Goal: Task Accomplishment & Management: Manage account settings

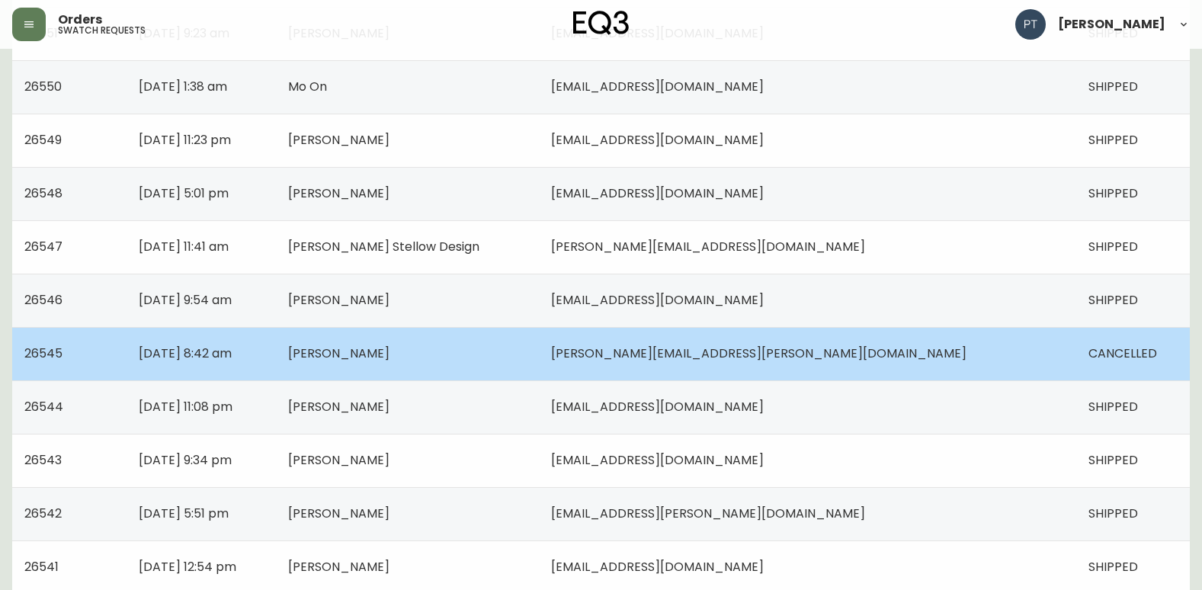
scroll to position [305, 0]
click at [540, 368] on td "[PERSON_NAME]" at bounding box center [408, 351] width 264 height 53
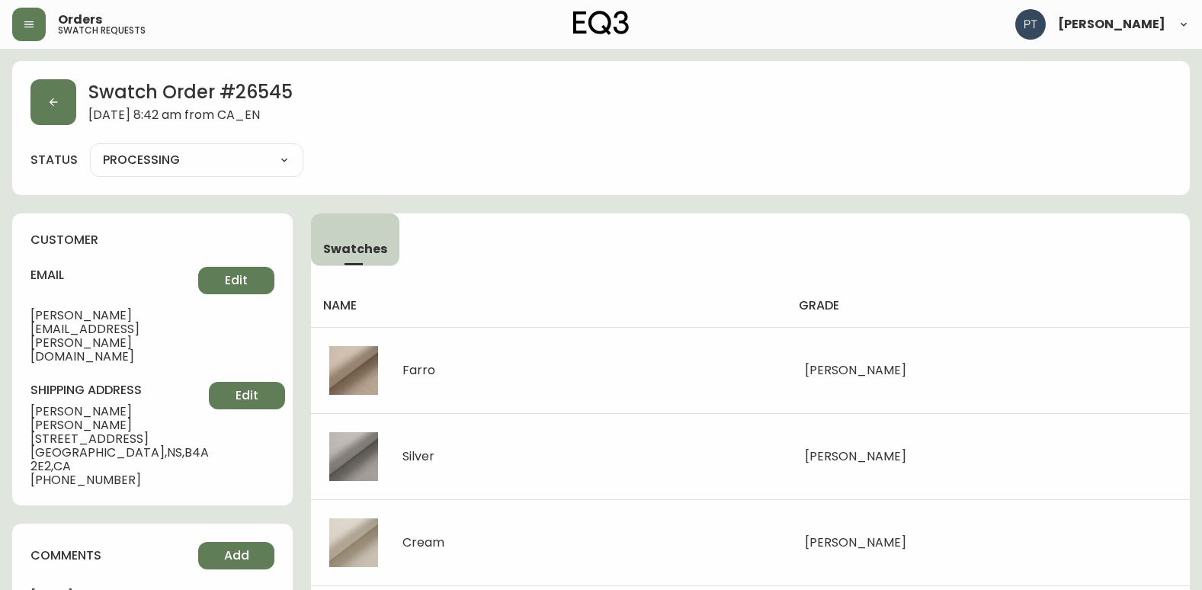
click at [281, 165] on select "PROCESSING SHIPPED CANCELLED" at bounding box center [196, 160] width 213 height 23
click at [90, 149] on select "PROCESSING SHIPPED CANCELLED" at bounding box center [196, 160] width 213 height 23
select select "PROCESSING"
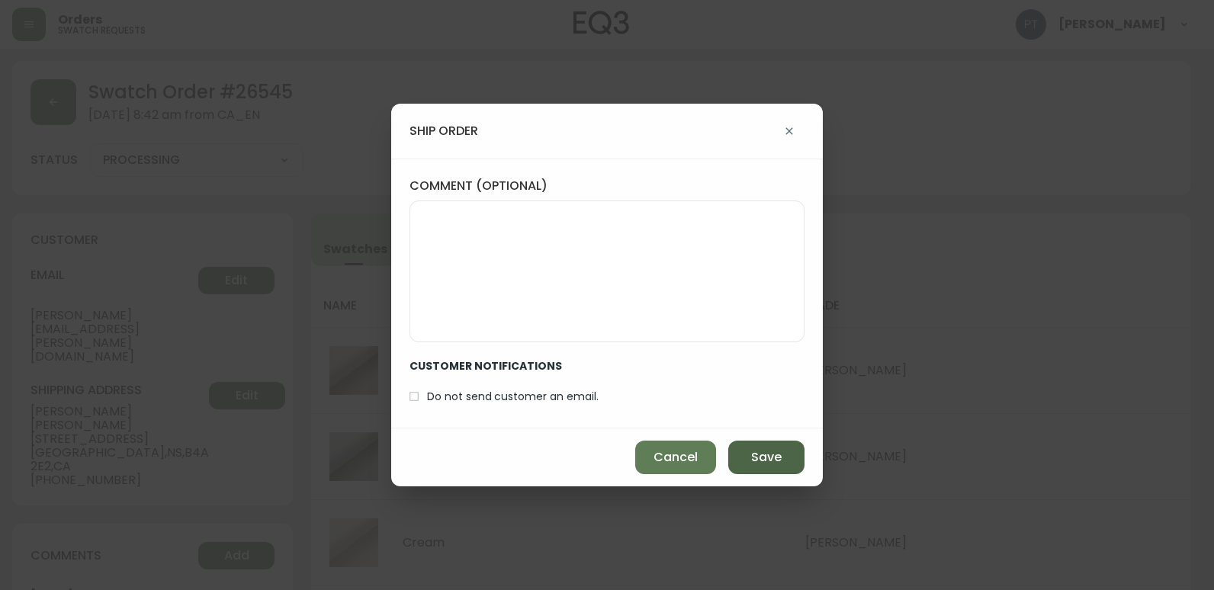
click at [758, 454] on span "Save" at bounding box center [766, 457] width 30 height 17
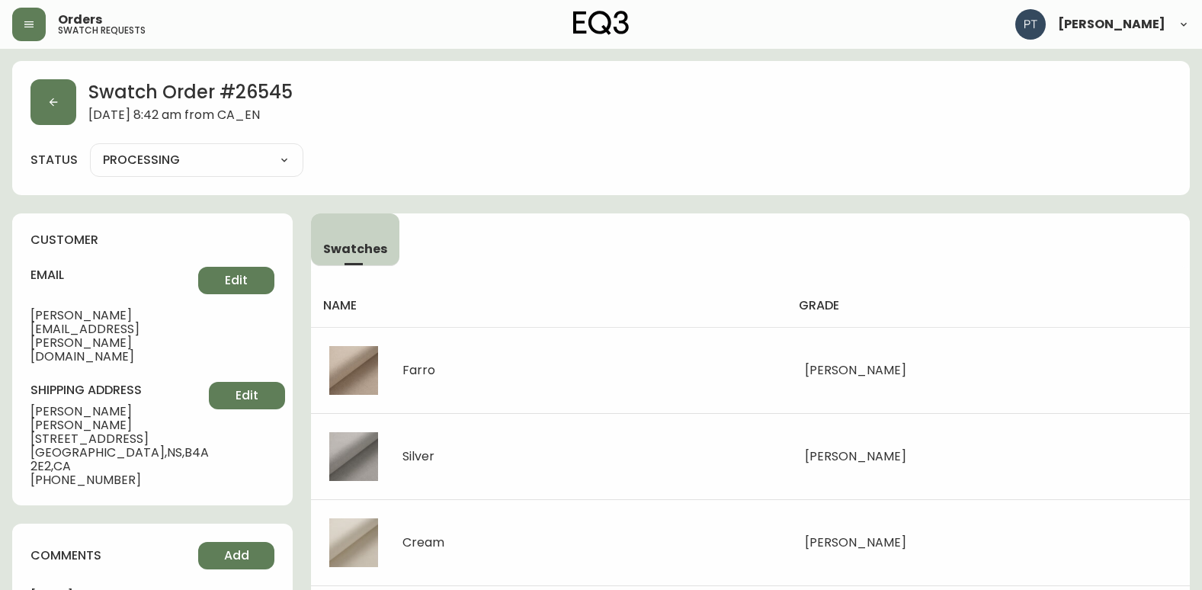
type input "SHIPPED"
select select "SHIPPED"
click at [37, 103] on button "button" at bounding box center [53, 102] width 46 height 46
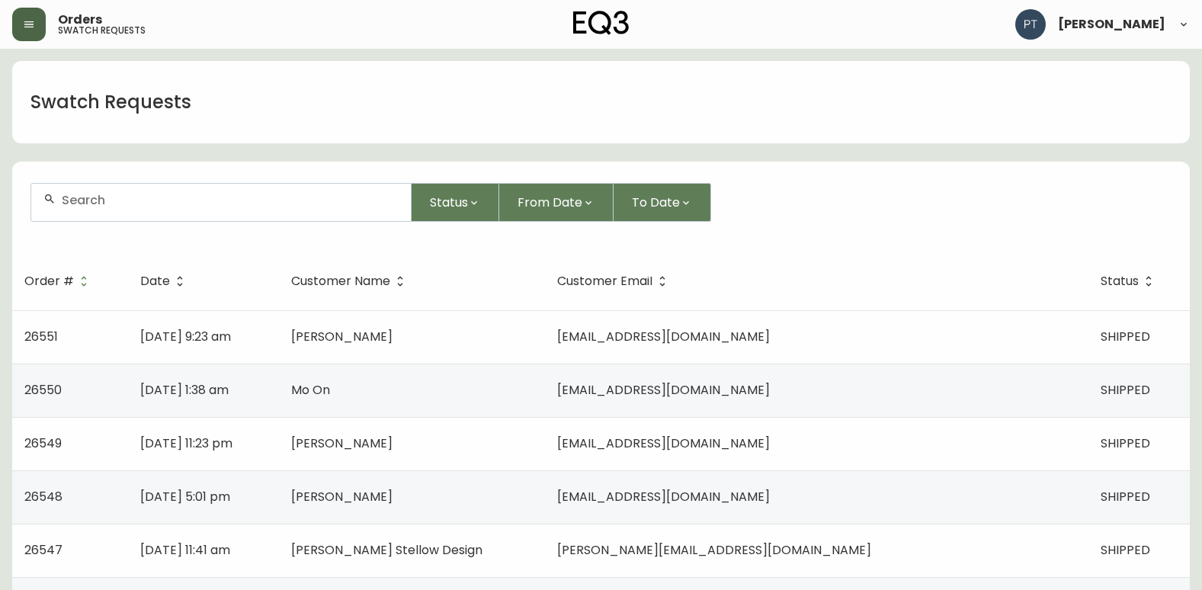
click at [27, 29] on icon "button" at bounding box center [29, 24] width 12 height 12
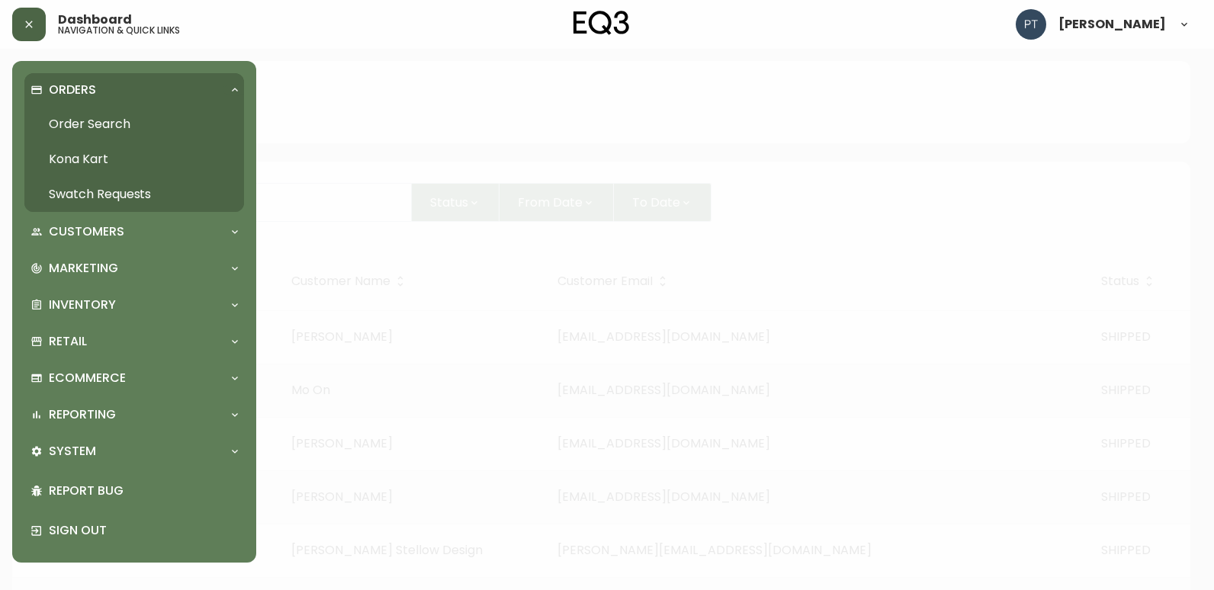
click at [116, 128] on link "Order Search" at bounding box center [134, 124] width 220 height 35
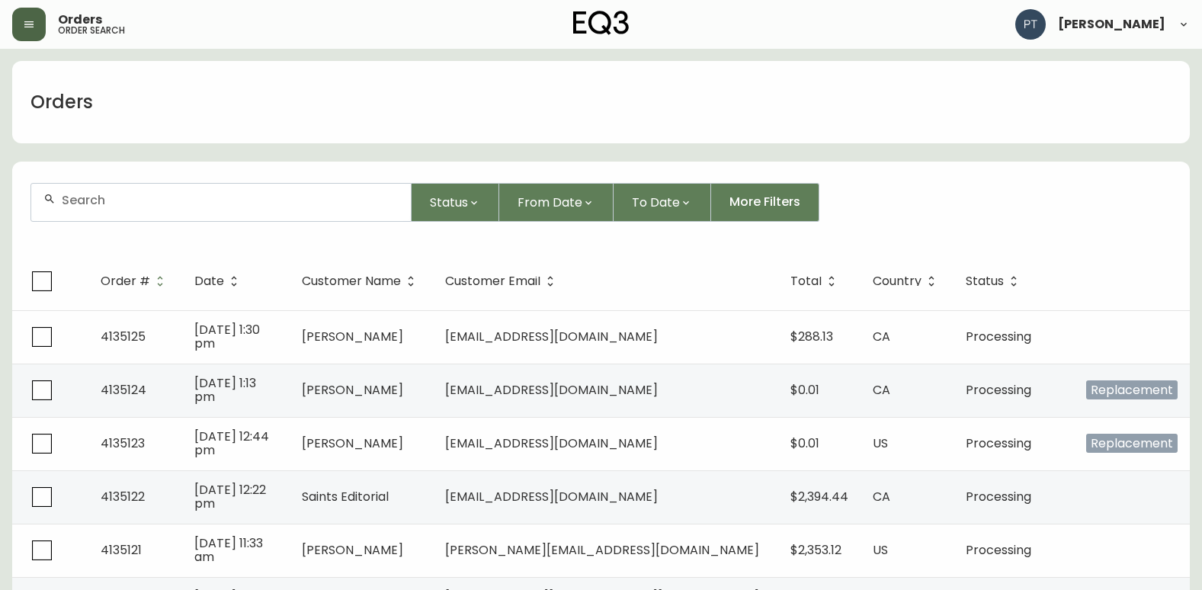
click at [8, 24] on header "Orders order search [PERSON_NAME]" at bounding box center [601, 24] width 1202 height 49
click at [40, 35] on button "button" at bounding box center [29, 25] width 34 height 34
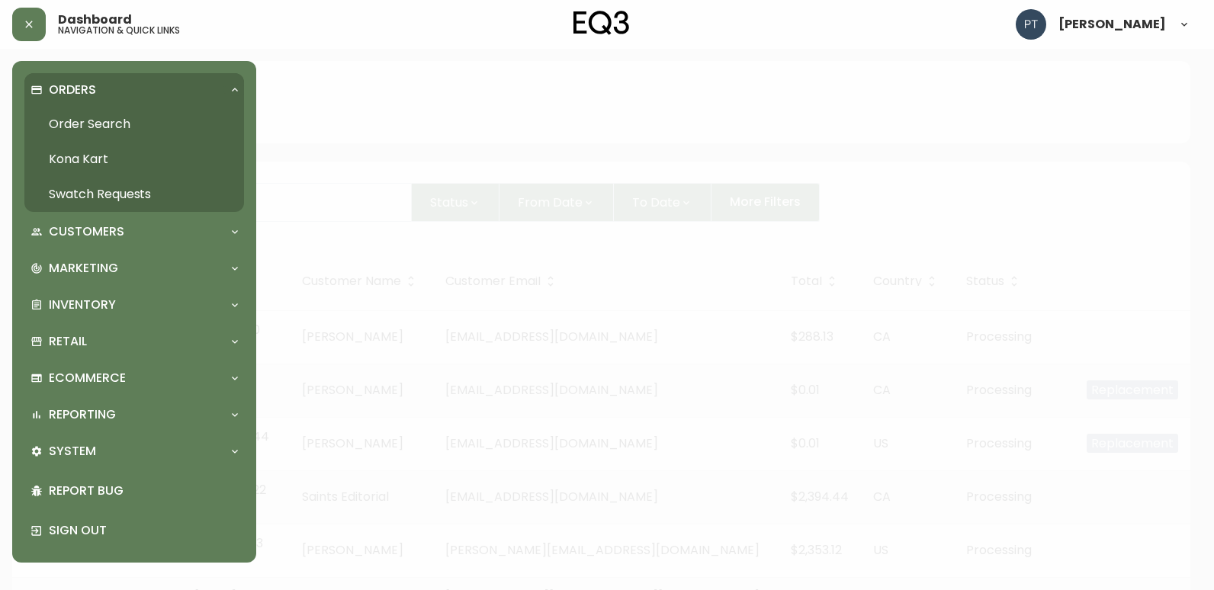
click at [117, 114] on link "Order Search" at bounding box center [134, 124] width 220 height 35
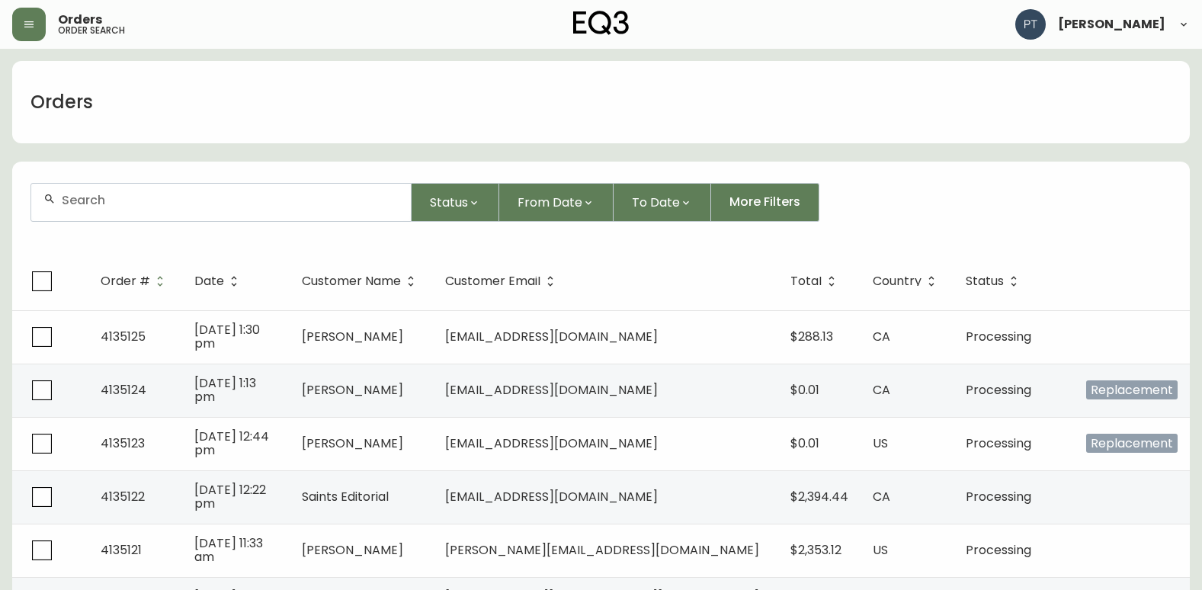
click at [34, 27] on icon "button" at bounding box center [29, 24] width 12 height 12
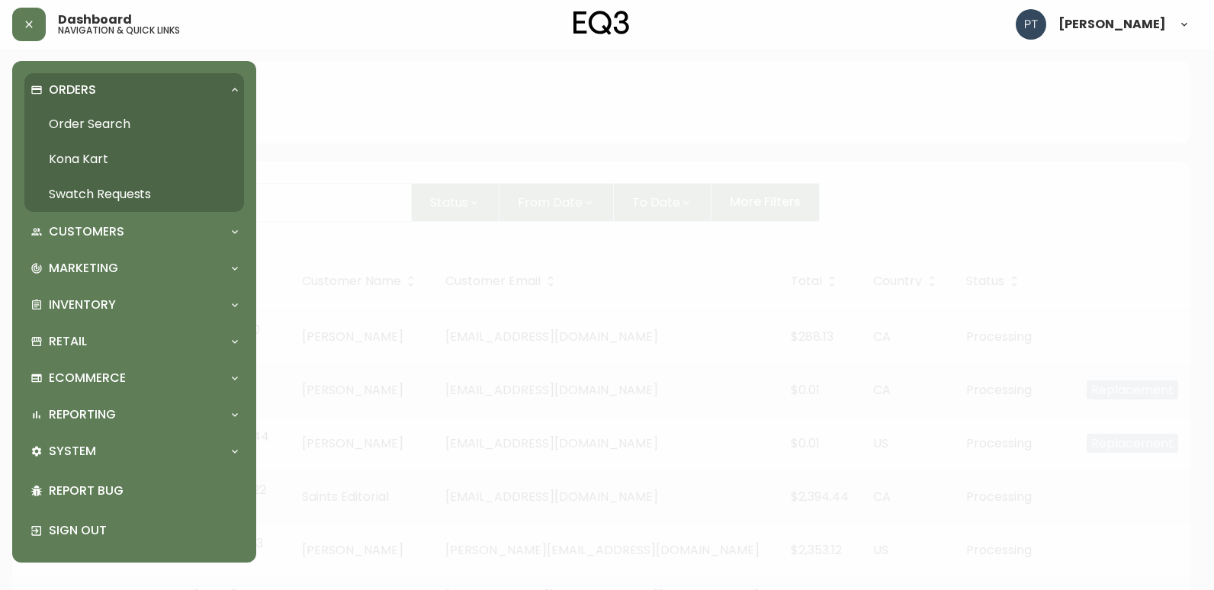
click at [152, 188] on link "Swatch Requests" at bounding box center [134, 194] width 220 height 35
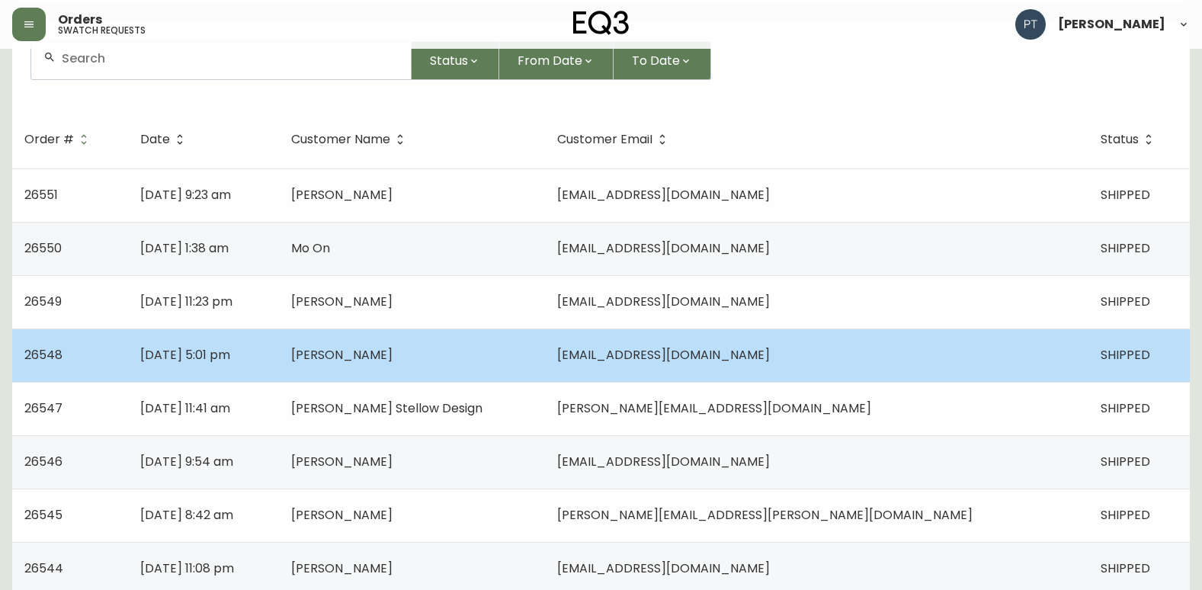
scroll to position [152, 0]
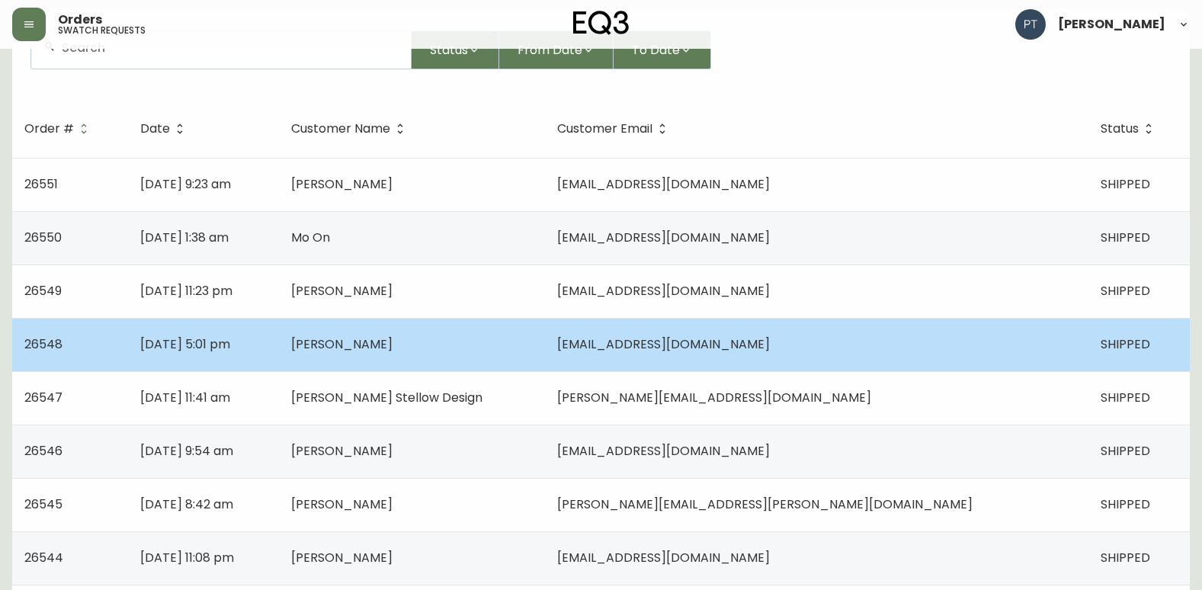
click at [457, 356] on td "[PERSON_NAME]" at bounding box center [412, 344] width 267 height 53
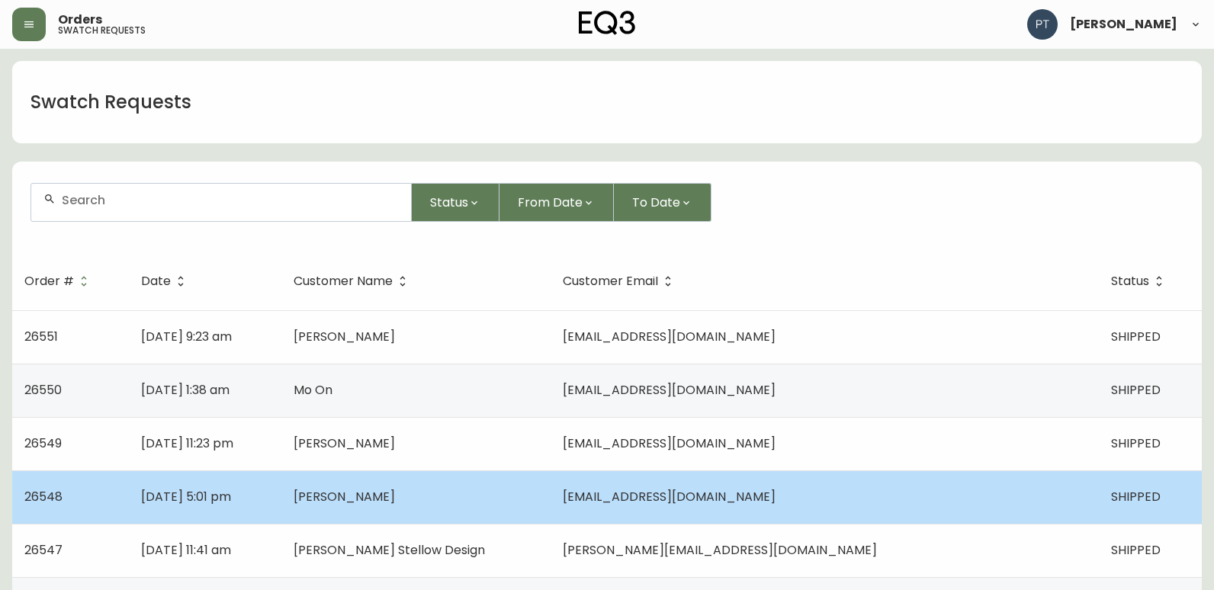
select select "SHIPPED"
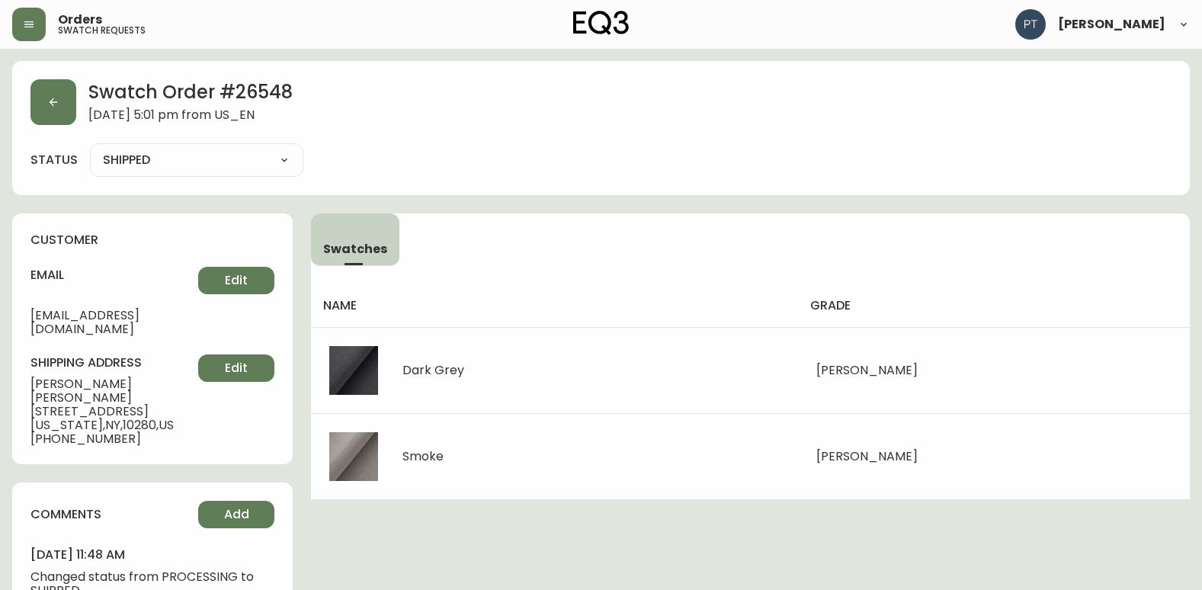
click at [271, 164] on select "SHIPPED CANCELLED" at bounding box center [196, 160] width 213 height 23
click at [359, 172] on div "status SHIPPED SHIPPED CANCELLED" at bounding box center [600, 160] width 1141 height 34
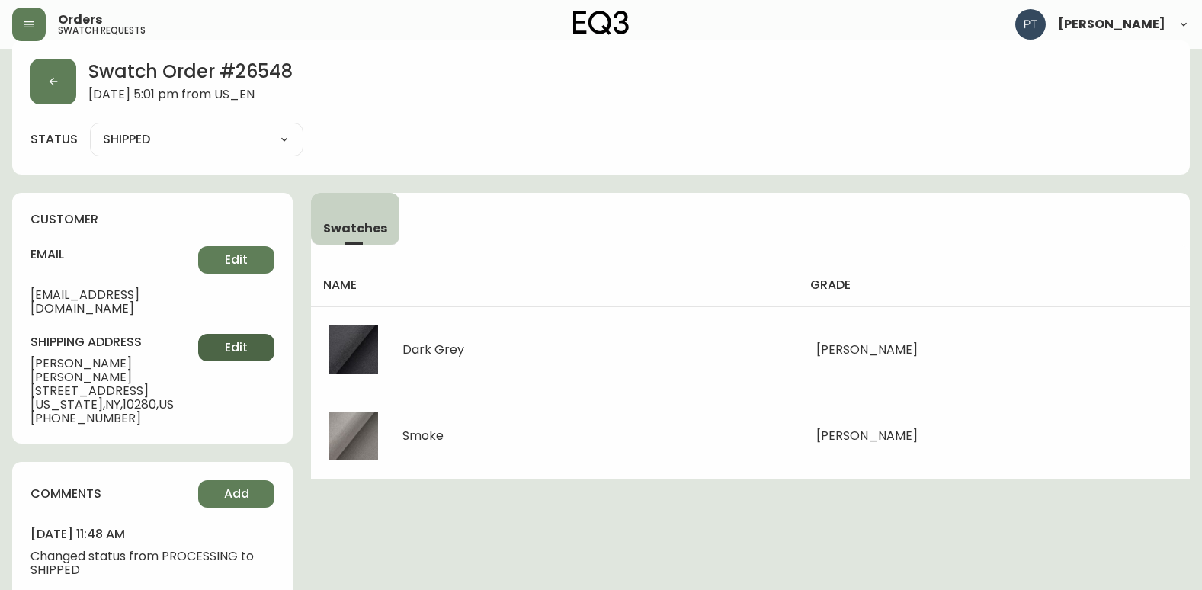
scroll to position [26, 0]
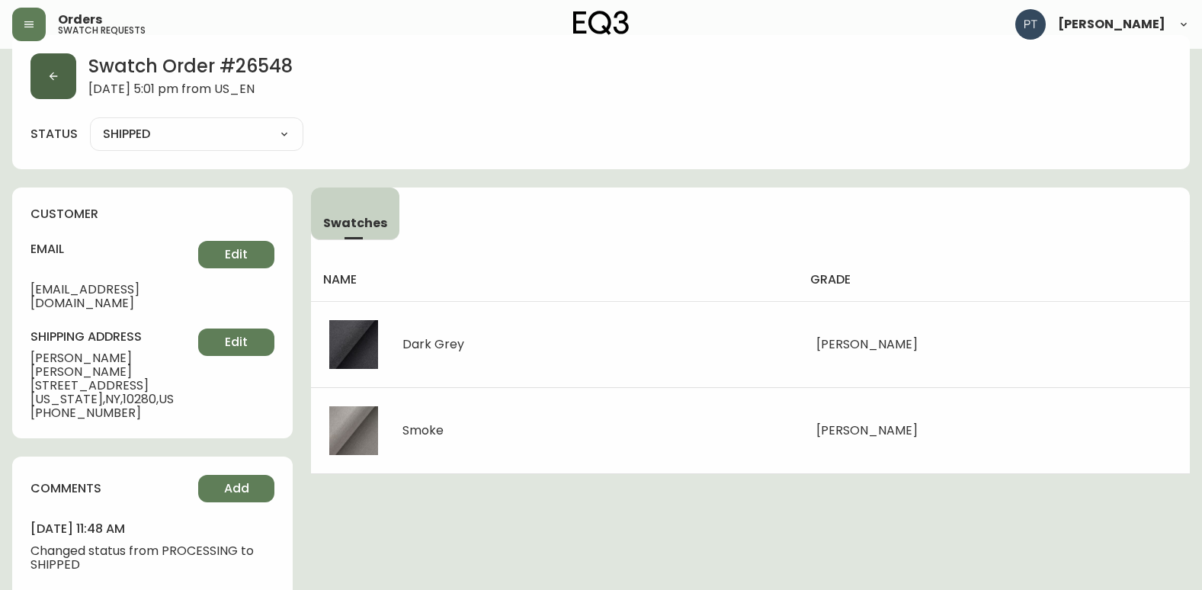
click at [63, 72] on button "button" at bounding box center [53, 76] width 46 height 46
